Goal: Information Seeking & Learning: Learn about a topic

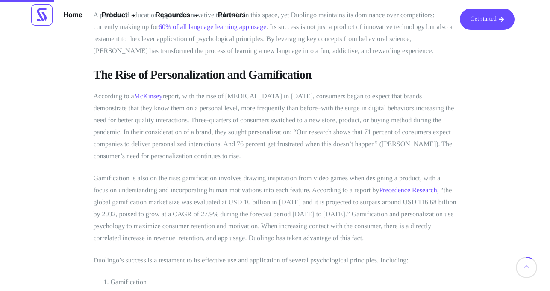
scroll to position [342, 0]
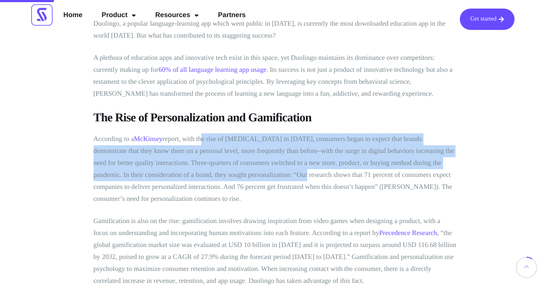
drag, startPoint x: 211, startPoint y: 142, endPoint x: 273, endPoint y: 170, distance: 67.8
click at [273, 170] on p "According to a McKinsey report, with the rise of [MEDICAL_DATA] in [DATE], cons…" at bounding box center [275, 169] width 363 height 72
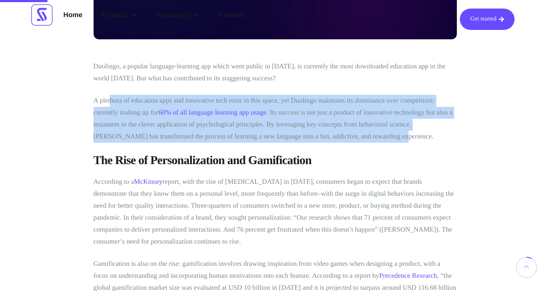
drag, startPoint x: 111, startPoint y: 100, endPoint x: 357, endPoint y: 135, distance: 249.1
click at [356, 134] on p "A plethora of education apps and innovative tech exist in this space, yet Duoli…" at bounding box center [275, 119] width 363 height 48
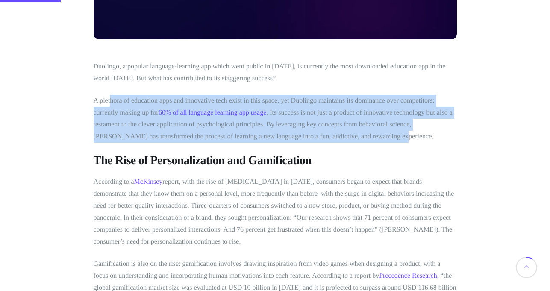
scroll to position [470, 0]
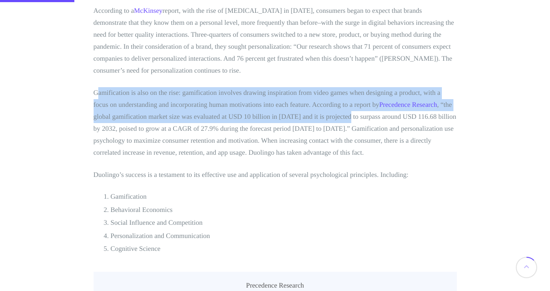
drag, startPoint x: 97, startPoint y: 96, endPoint x: 347, endPoint y: 113, distance: 249.8
click at [347, 113] on p "Gamification is also on the rise: gamification involves drawing inspiration fro…" at bounding box center [275, 123] width 363 height 72
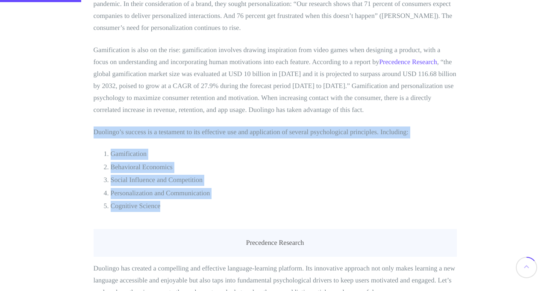
scroll to position [556, 0]
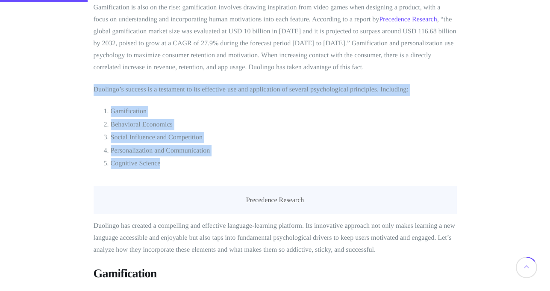
drag, startPoint x: 91, startPoint y: 171, endPoint x: 268, endPoint y: 176, distance: 176.6
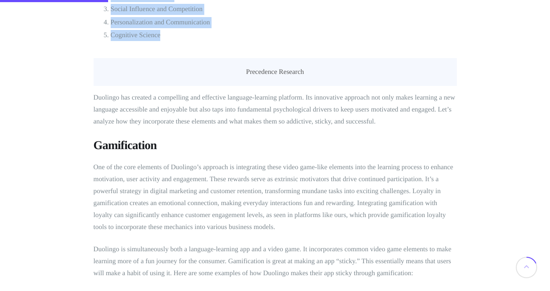
scroll to position [769, 0]
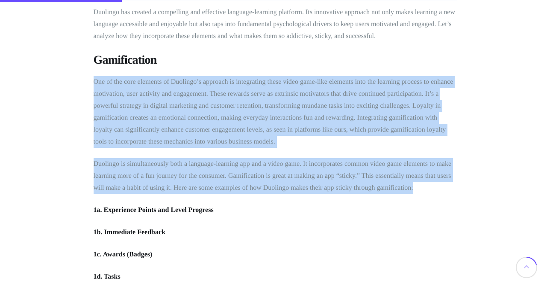
drag, startPoint x: 91, startPoint y: 80, endPoint x: 420, endPoint y: 185, distance: 344.6
click at [336, 183] on p "Duolingo is simultaneously both a language-learning app and a video game. It in…" at bounding box center [275, 176] width 363 height 36
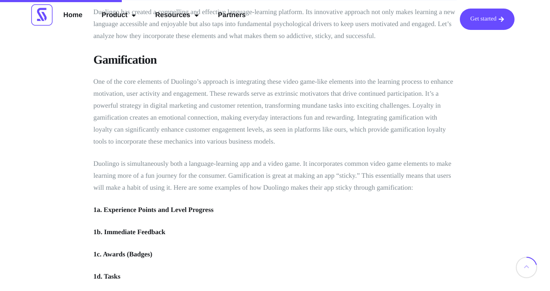
click at [251, 118] on p "One of the core elements of Duolingo’s approach is integrating these video game…" at bounding box center [275, 112] width 363 height 72
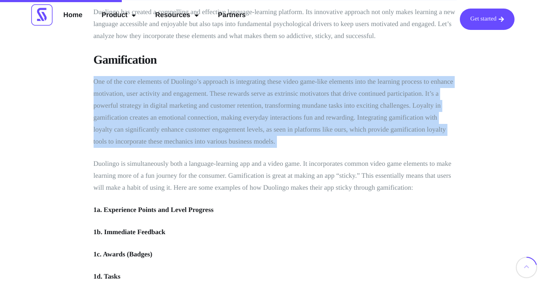
click at [251, 118] on p "One of the core elements of Duolingo’s approach is integrating these video game…" at bounding box center [275, 112] width 363 height 72
copy div "One of the core elements of Duolingo’s approach is integrating these video game…"
click at [323, 132] on p "One of the core elements of Duolingo’s approach is integrating these video game…" at bounding box center [275, 112] width 363 height 72
